Goal: Information Seeking & Learning: Learn about a topic

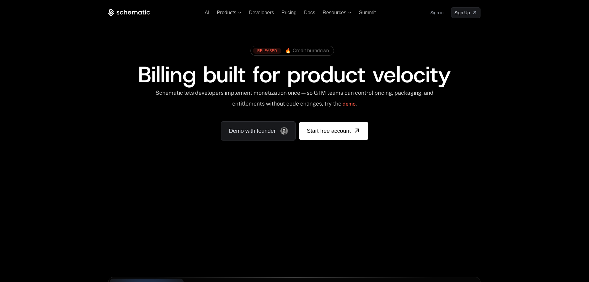
click at [511, 85] on div "AI Products Developers Pricing Docs Resources Summit Sign in Sign Up RELEASED 🔥…" at bounding box center [294, 92] width 589 height 185
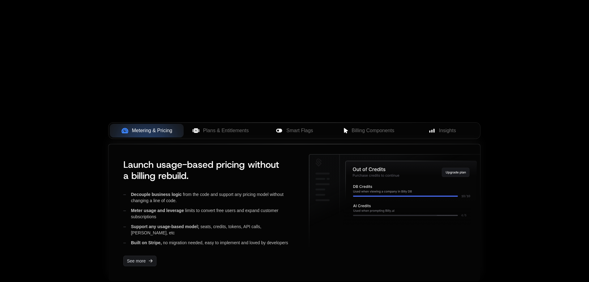
scroll to position [206, 0]
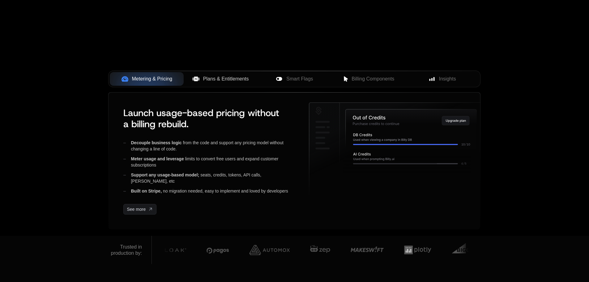
click at [195, 80] on icon at bounding box center [196, 79] width 4 height 5
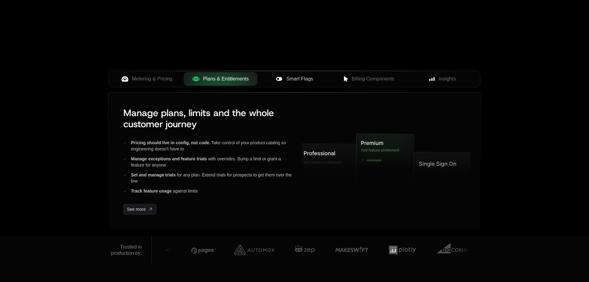
click at [301, 79] on span "Smart Flags" at bounding box center [300, 78] width 27 height 7
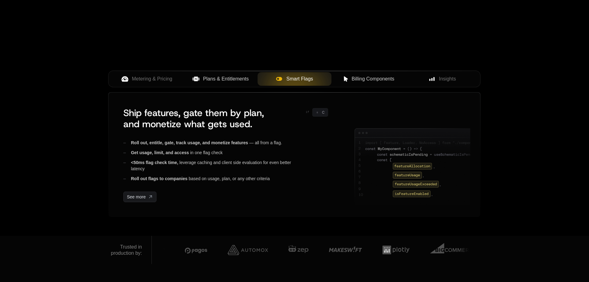
click at [381, 80] on span "Billing Components" at bounding box center [373, 78] width 43 height 7
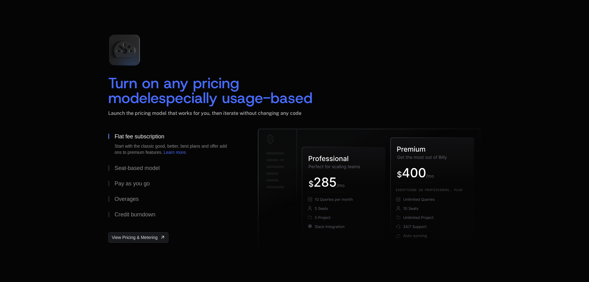
scroll to position [980, 0]
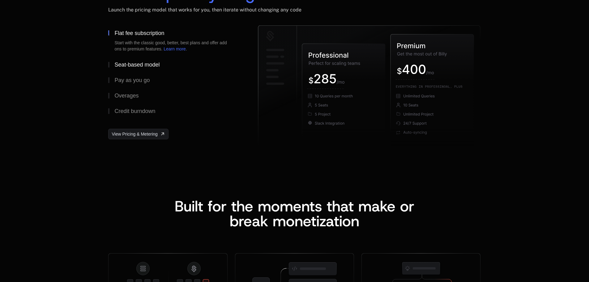
click at [138, 67] on div "Seat-based model" at bounding box center [136, 65] width 45 height 6
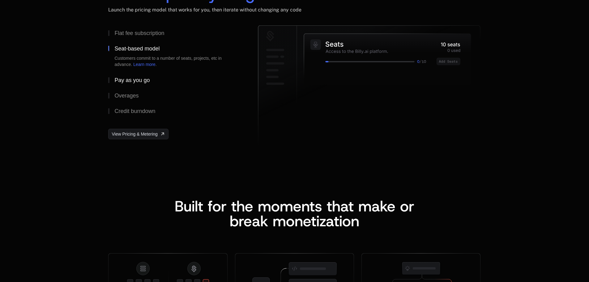
click at [136, 79] on div "Pay as you go" at bounding box center [131, 80] width 35 height 6
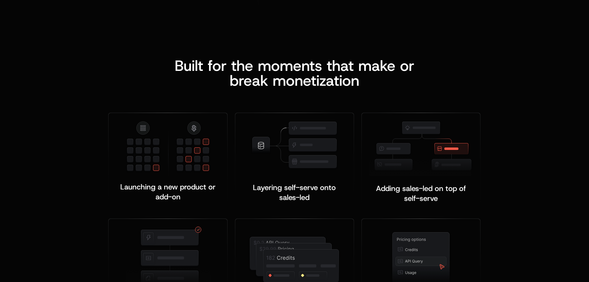
scroll to position [1135, 0]
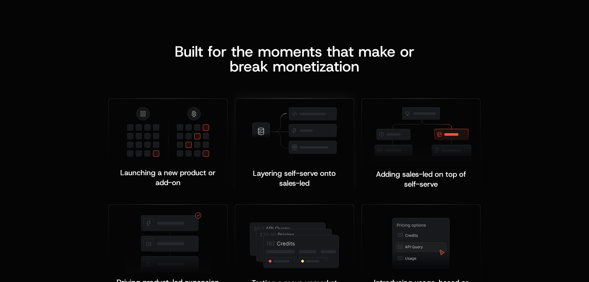
click at [318, 125] on img at bounding box center [295, 131] width 88 height 50
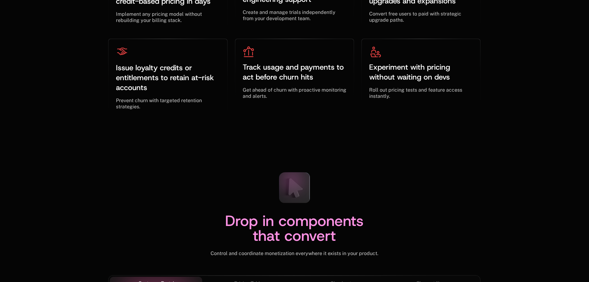
scroll to position [2063, 0]
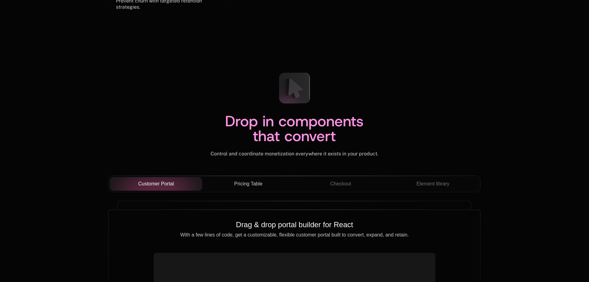
click at [264, 186] on div "Pricing Table" at bounding box center [248, 183] width 83 height 7
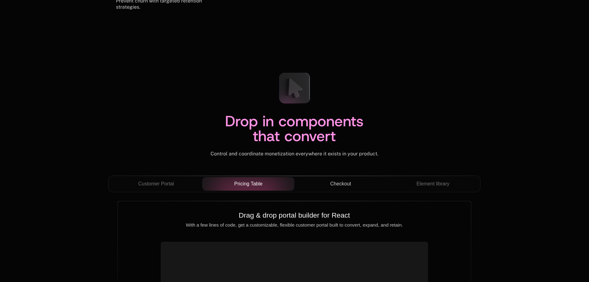
click at [350, 184] on span "Checkout" at bounding box center [340, 183] width 21 height 7
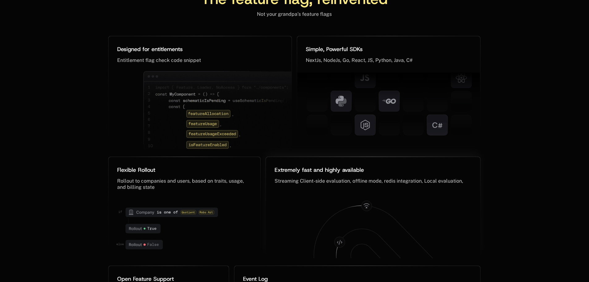
scroll to position [2785, 0]
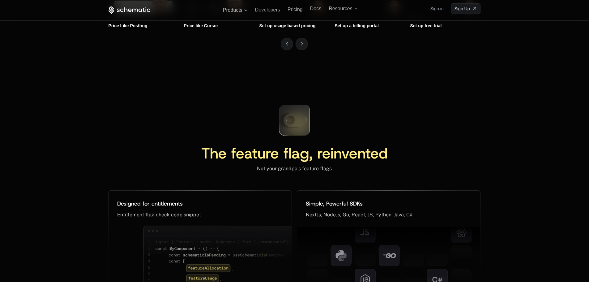
click at [291, 120] on icon at bounding box center [294, 120] width 41 height 41
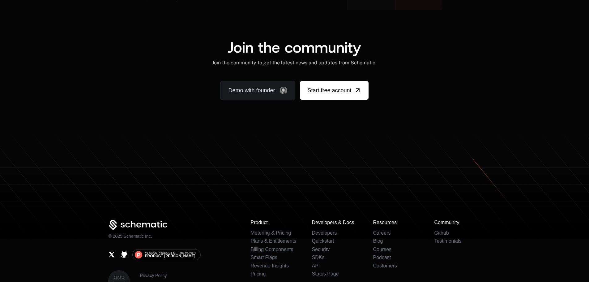
scroll to position [3856, 0]
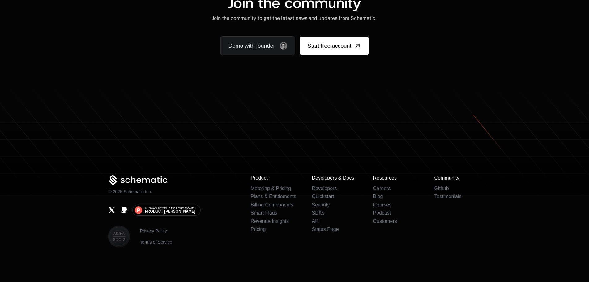
click at [331, 135] on icon at bounding box center [294, 154] width 589 height 82
